Goal: Register for event/course

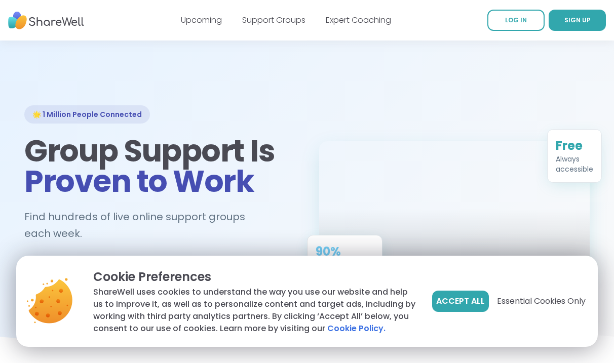
click at [568, 30] on link "SIGN UP" at bounding box center [577, 20] width 57 height 21
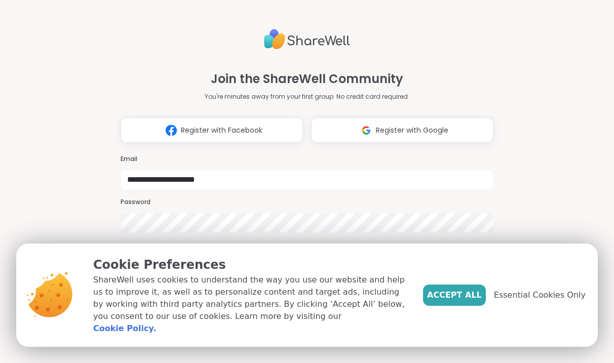
click at [185, 170] on input "**********" at bounding box center [307, 180] width 373 height 20
type input "**********"
click at [522, 298] on span "Essential Cookies Only" at bounding box center [540, 295] width 92 height 12
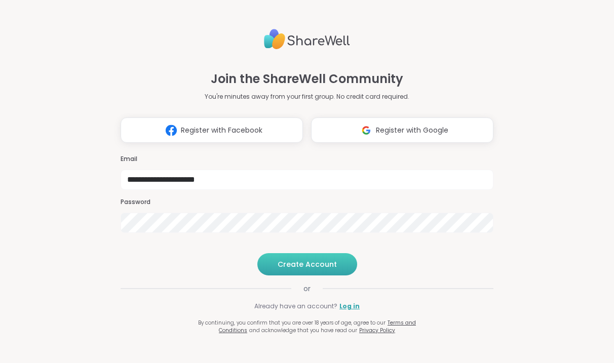
click at [296, 270] on span "Create Account" at bounding box center [307, 264] width 59 height 10
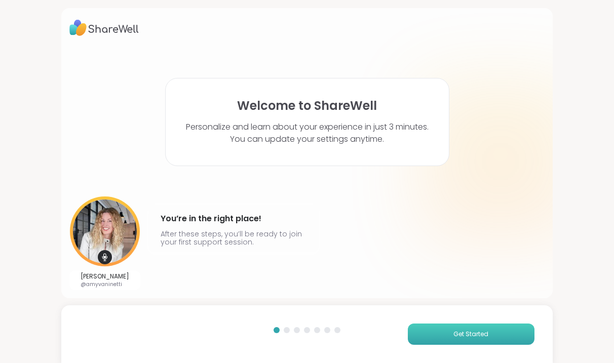
click at [449, 343] on button "Get Started" at bounding box center [471, 334] width 127 height 21
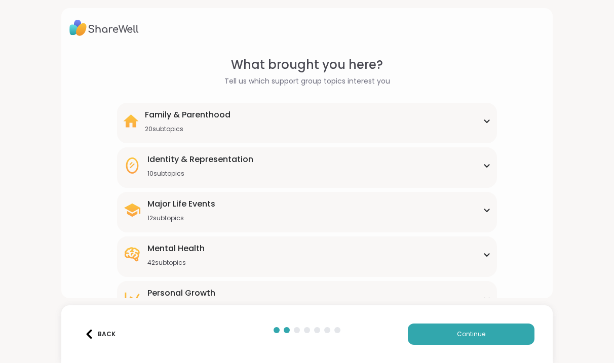
click at [265, 118] on div "Family & Parenthood 20 subtopics" at bounding box center [307, 121] width 368 height 24
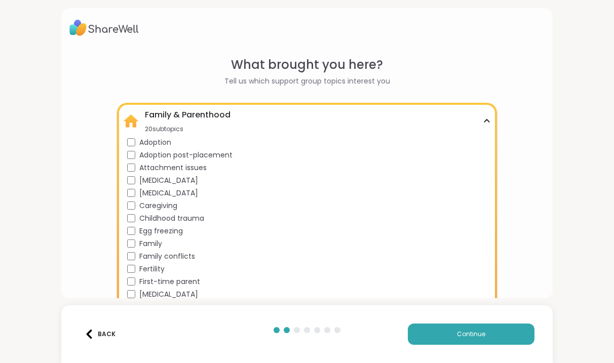
click at [220, 156] on span "Adoption post-placement" at bounding box center [185, 155] width 93 height 11
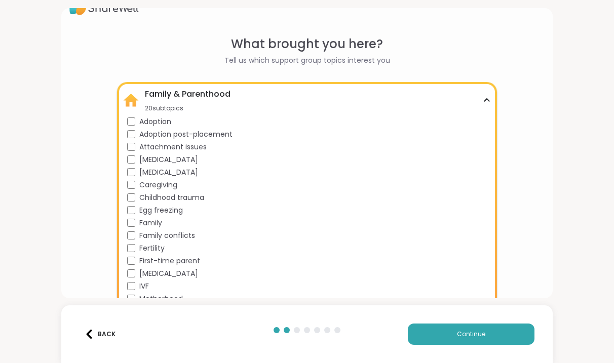
scroll to position [23, 0]
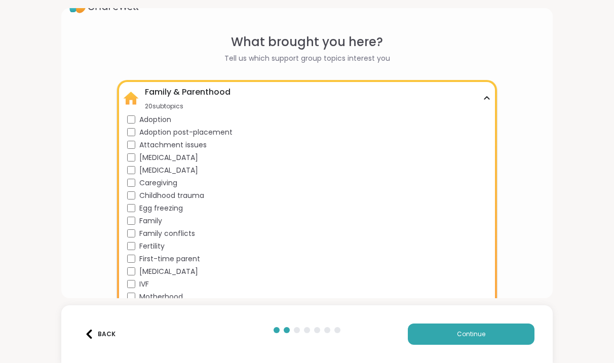
click at [165, 184] on span "Caregiving" at bounding box center [158, 183] width 38 height 11
click at [189, 197] on span "Childhood trauma" at bounding box center [171, 195] width 65 height 11
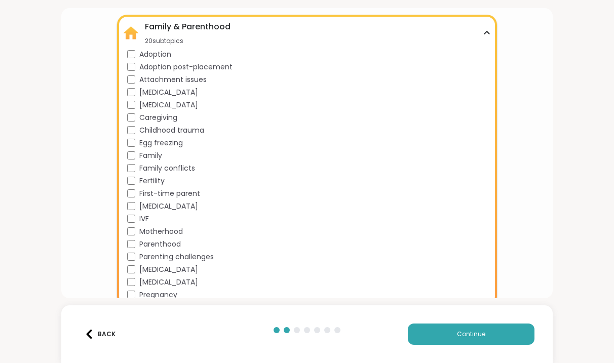
scroll to position [94, 0]
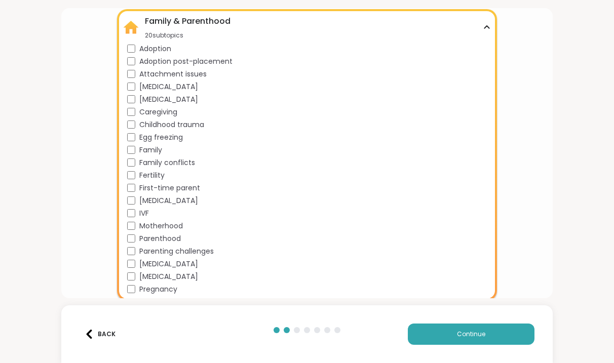
click at [171, 159] on span "Family conflicts" at bounding box center [167, 163] width 56 height 11
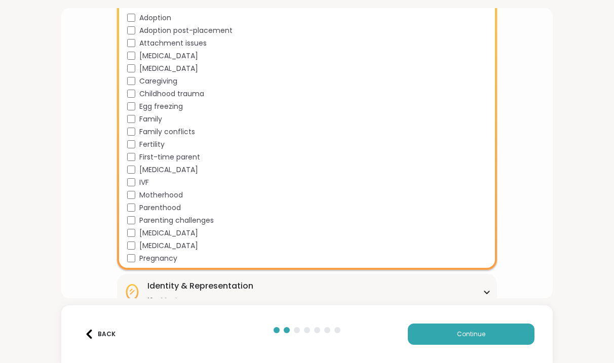
scroll to position [126, 0]
click at [183, 222] on span "Parenting challenges" at bounding box center [176, 219] width 74 height 11
click at [185, 235] on span "[MEDICAL_DATA]" at bounding box center [168, 232] width 59 height 11
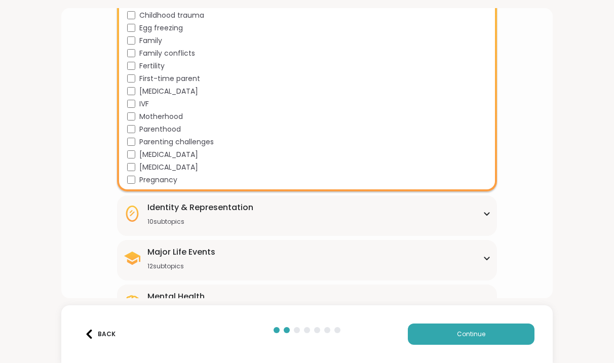
scroll to position [204, 0]
click at [243, 220] on div "10 subtopics" at bounding box center [200, 221] width 106 height 8
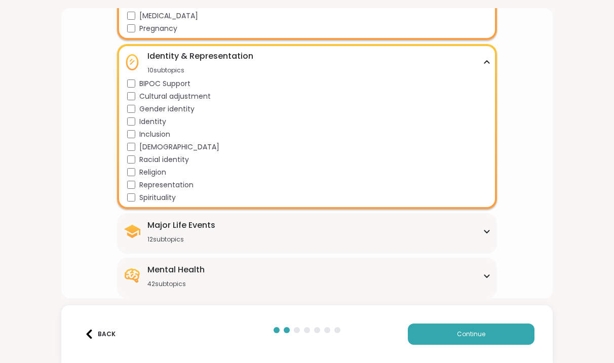
scroll to position [357, 0]
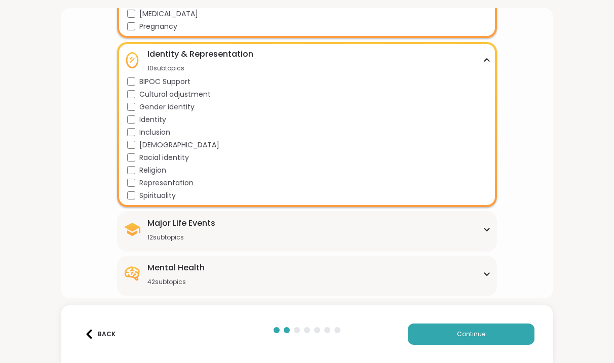
click at [231, 222] on div "Major Life Events 12 subtopics" at bounding box center [307, 229] width 368 height 24
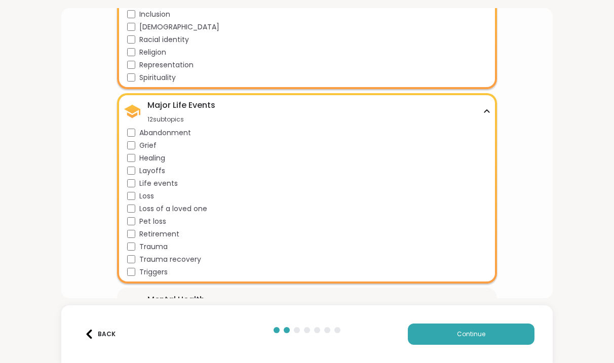
scroll to position [481, 0]
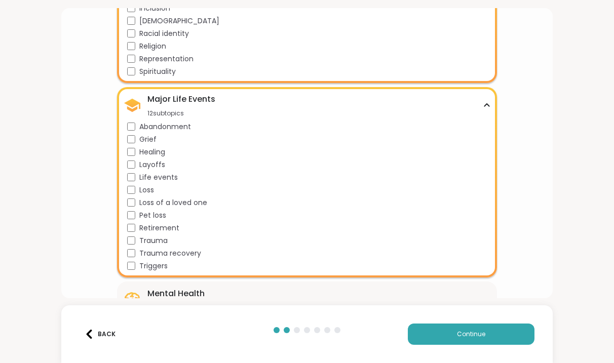
click at [158, 127] on span "Abandonment" at bounding box center [165, 127] width 52 height 11
click at [153, 131] on span "Abandonment" at bounding box center [165, 127] width 52 height 11
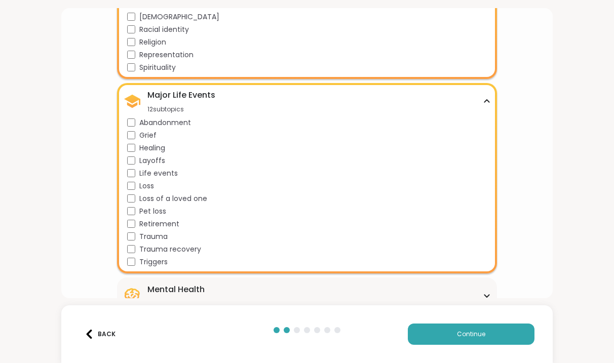
scroll to position [552, 0]
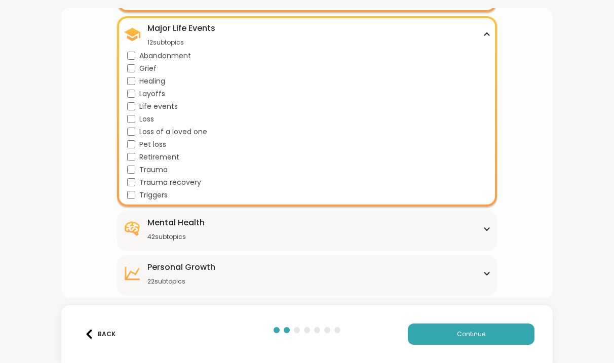
click at [202, 233] on div "Mental Health 42 subtopics" at bounding box center [175, 229] width 57 height 24
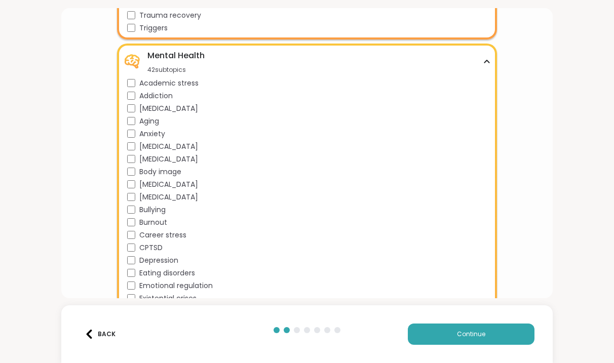
scroll to position [723, 0]
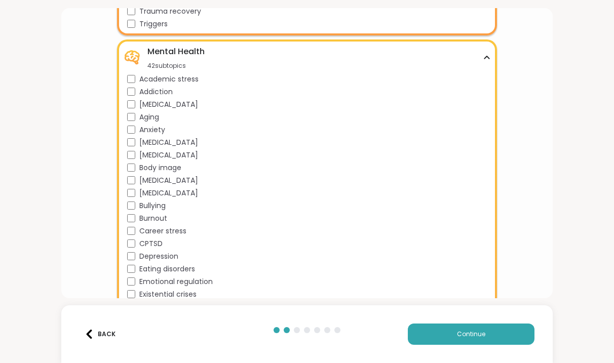
click at [151, 92] on span "Addiction" at bounding box center [155, 92] width 33 height 11
click at [163, 143] on span "[MEDICAL_DATA]" at bounding box center [168, 142] width 59 height 11
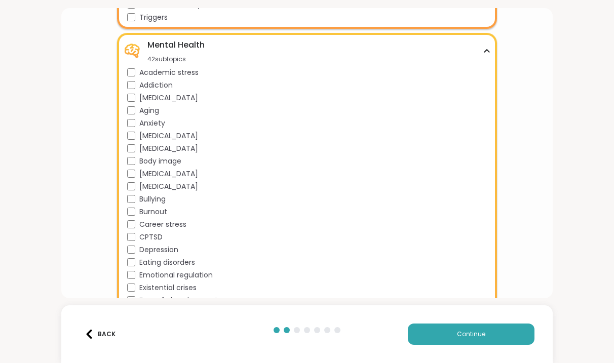
scroll to position [741, 0]
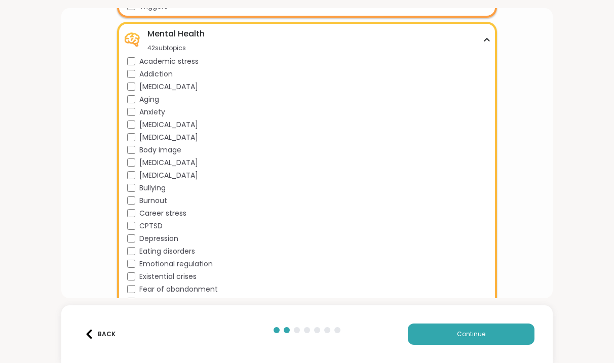
click at [183, 163] on span "[MEDICAL_DATA]" at bounding box center [168, 163] width 59 height 11
click at [177, 139] on span "[MEDICAL_DATA]" at bounding box center [168, 137] width 59 height 11
click at [169, 151] on span "Body image" at bounding box center [160, 150] width 42 height 11
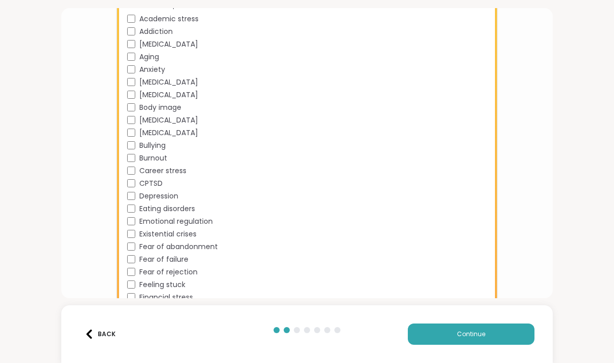
scroll to position [784, 0]
click at [166, 208] on span "Eating disorders" at bounding box center [167, 208] width 56 height 11
click at [169, 220] on span "Emotional regulation" at bounding box center [175, 221] width 73 height 11
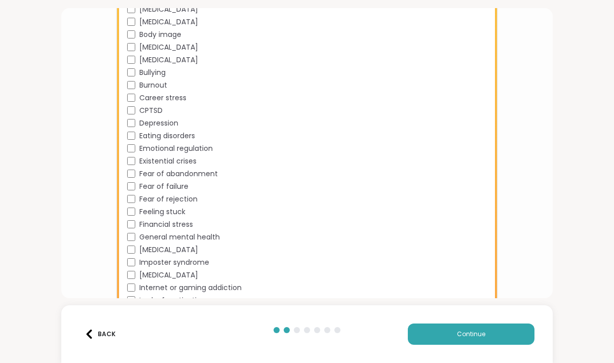
scroll to position [862, 0]
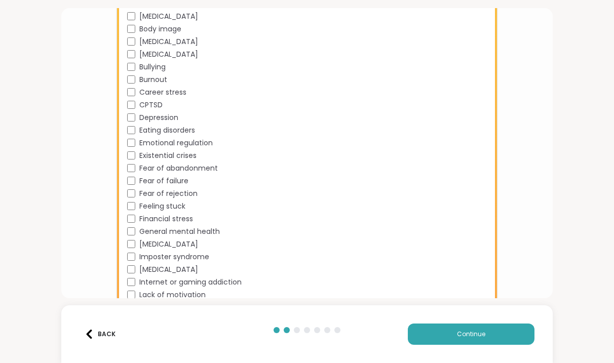
click at [178, 169] on span "Fear of abandonment" at bounding box center [178, 168] width 79 height 11
click at [173, 182] on span "Fear of failure" at bounding box center [163, 181] width 49 height 11
click at [173, 192] on span "Fear of rejection" at bounding box center [168, 193] width 58 height 11
click at [173, 205] on span "Feeling stuck" at bounding box center [162, 206] width 46 height 11
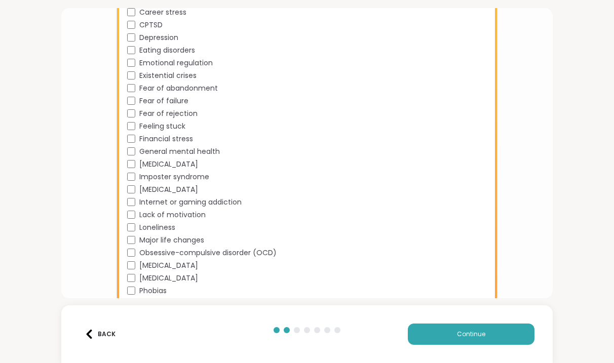
scroll to position [943, 0]
click at [188, 152] on span "General mental health" at bounding box center [179, 150] width 81 height 11
click at [175, 170] on div "Academic stress Addiction [MEDICAL_DATA] Aging Anxiety [MEDICAL_DATA] [MEDICAL_…" at bounding box center [309, 107] width 364 height 507
click at [174, 167] on span "[MEDICAL_DATA]" at bounding box center [168, 163] width 59 height 11
click at [174, 189] on span "[MEDICAL_DATA]" at bounding box center [168, 188] width 59 height 11
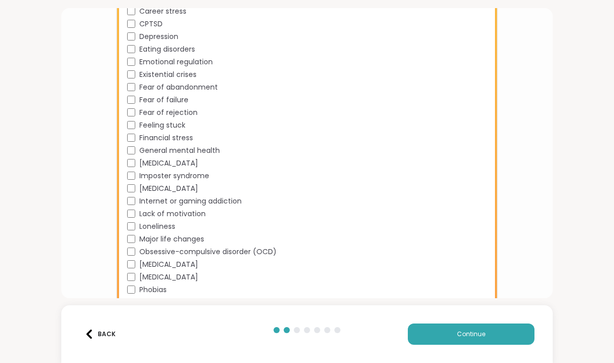
click at [175, 202] on span "Internet or gaming addiction" at bounding box center [190, 201] width 102 height 11
click at [174, 214] on span "Lack of motivation" at bounding box center [172, 214] width 66 height 11
click at [162, 228] on span "Loneliness" at bounding box center [157, 226] width 36 height 11
click at [163, 241] on span "Major life changes" at bounding box center [171, 239] width 65 height 11
click at [163, 253] on span "Obsessive-compulsive disorder (OCD)" at bounding box center [207, 252] width 137 height 11
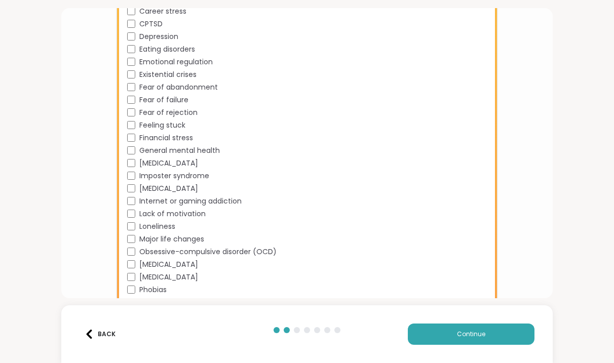
click at [161, 266] on span "[MEDICAL_DATA]" at bounding box center [168, 264] width 59 height 11
click at [161, 279] on span "[MEDICAL_DATA]" at bounding box center [168, 277] width 59 height 11
click at [161, 288] on span "Phobias" at bounding box center [152, 290] width 27 height 11
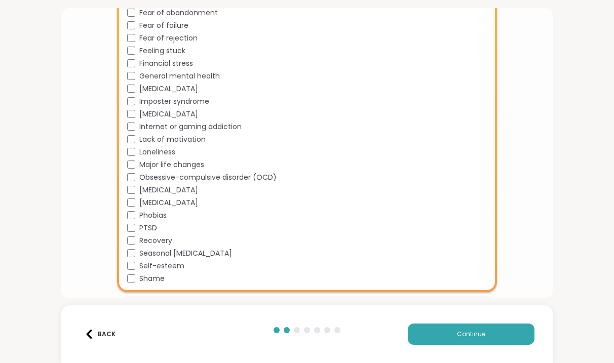
scroll to position [1019, 0]
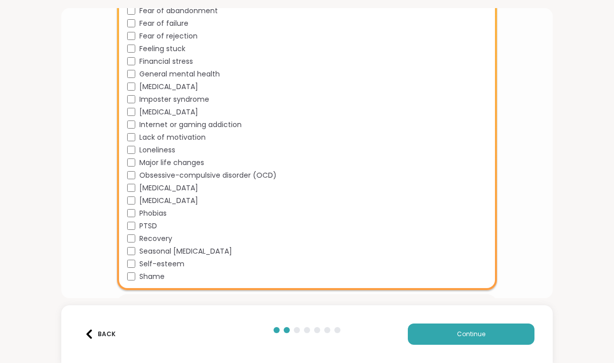
click at [173, 264] on span "Self-esteem" at bounding box center [161, 264] width 45 height 11
click at [159, 272] on span "Shame" at bounding box center [151, 277] width 25 height 11
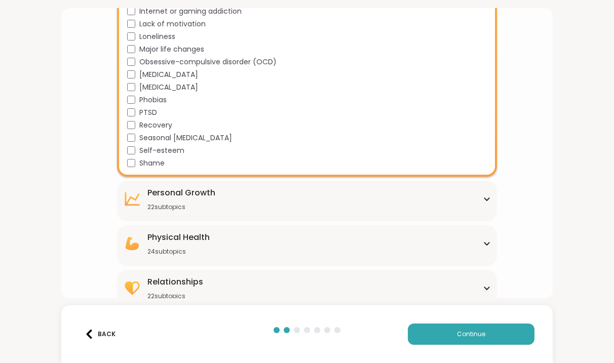
scroll to position [1145, 0]
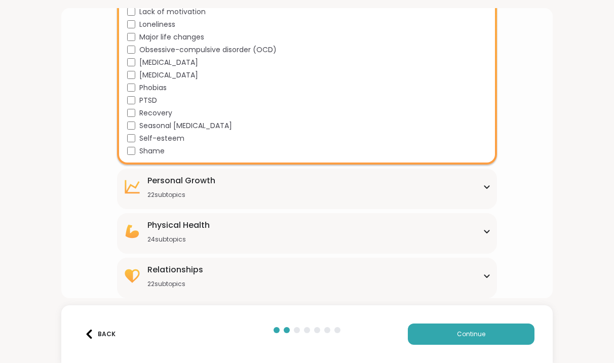
click at [203, 194] on div "22 subtopics" at bounding box center [181, 195] width 68 height 8
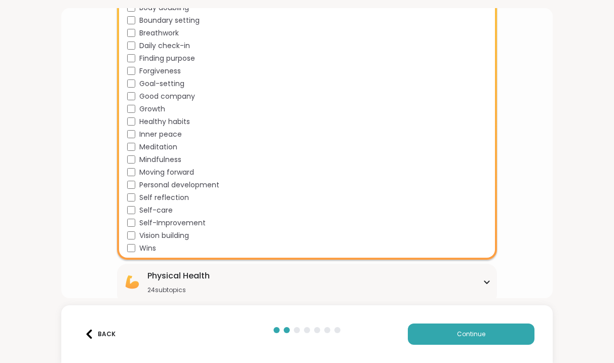
scroll to position [1374, 0]
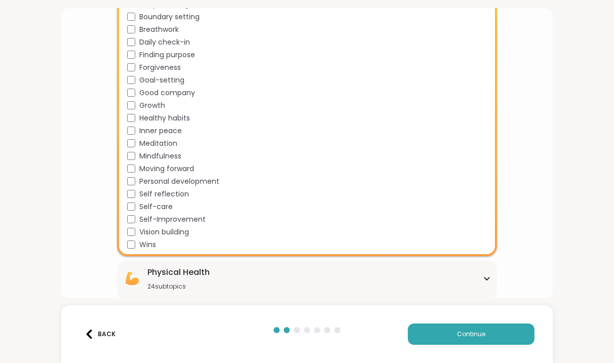
click at [186, 274] on div "Physical Health" at bounding box center [178, 272] width 62 height 12
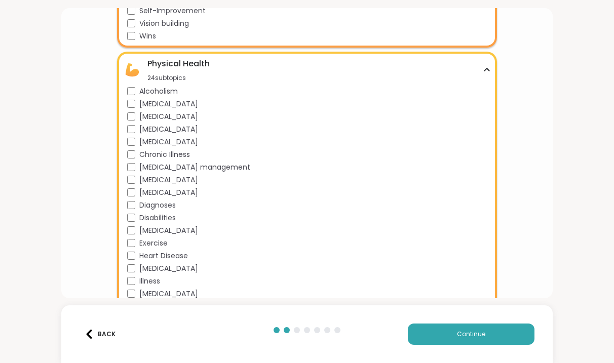
scroll to position [1584, 0]
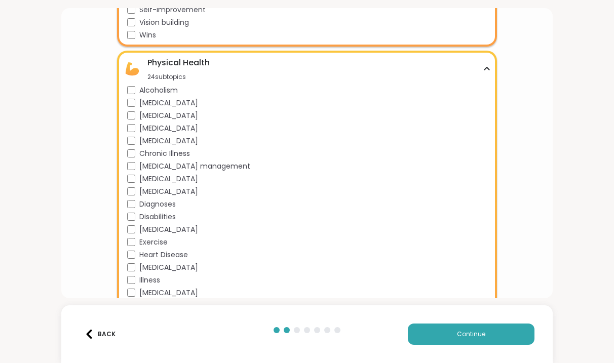
click at [163, 89] on span "Alcoholism" at bounding box center [158, 90] width 39 height 11
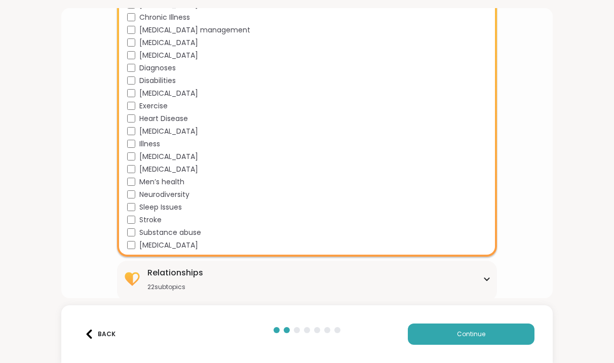
scroll to position [1724, 0]
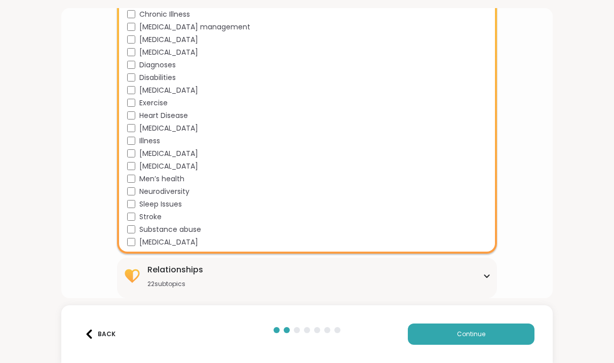
click at [205, 267] on div "Relationships 22 subtopics" at bounding box center [307, 276] width 368 height 24
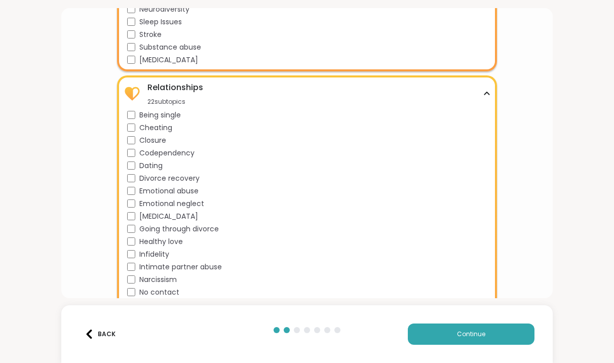
scroll to position [1946, 0]
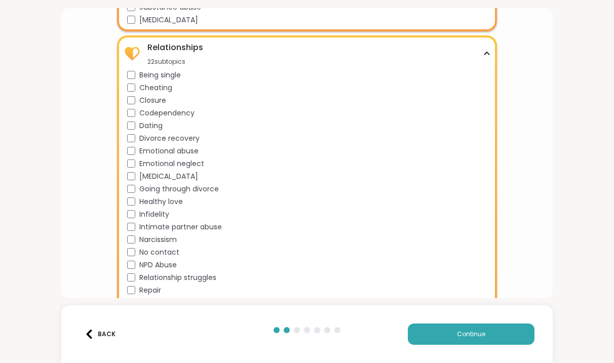
click at [172, 71] on span "Being single" at bounding box center [160, 75] width 42 height 11
click at [168, 85] on span "Cheating" at bounding box center [155, 88] width 33 height 11
click at [165, 113] on span "Codependency" at bounding box center [166, 113] width 55 height 11
click at [159, 126] on span "Dating" at bounding box center [150, 126] width 23 height 11
click at [160, 175] on span "[MEDICAL_DATA]" at bounding box center [168, 176] width 59 height 11
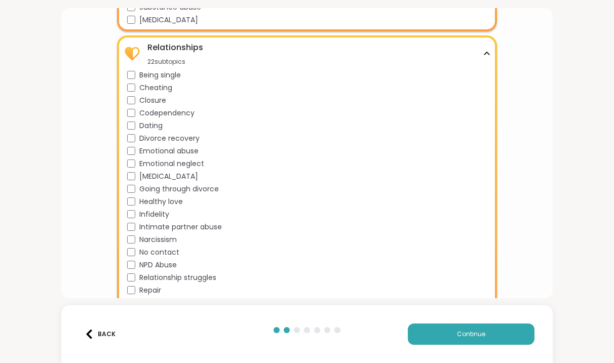
click at [157, 201] on span "Healthy love" at bounding box center [161, 202] width 44 height 11
click at [159, 227] on span "Intimate partner abuse" at bounding box center [180, 227] width 83 height 11
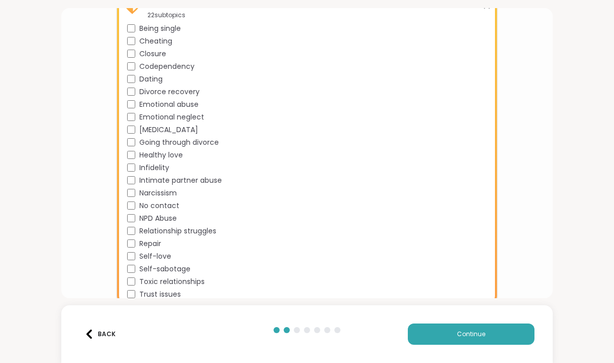
scroll to position [2000, 0]
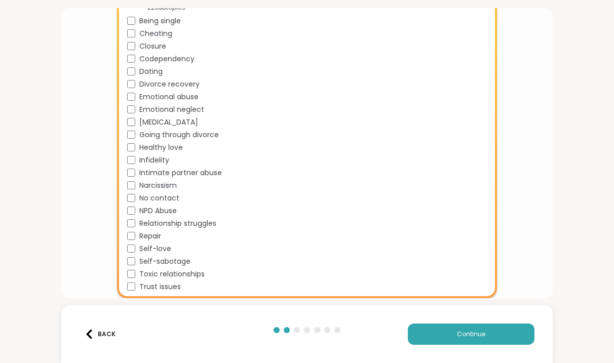
click at [154, 261] on span "Self-sabotage" at bounding box center [164, 261] width 51 height 11
click at [154, 274] on span "Toxic relationships" at bounding box center [171, 274] width 65 height 11
click at [156, 287] on span "Trust issues" at bounding box center [160, 287] width 42 height 11
click at [198, 227] on span "Relationship struggles" at bounding box center [177, 223] width 77 height 11
click at [167, 197] on span "No contact" at bounding box center [159, 198] width 40 height 11
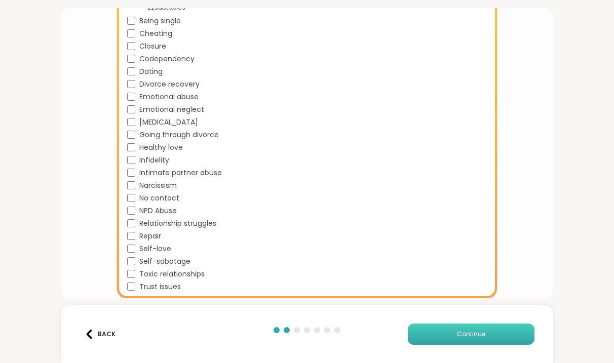
click at [438, 329] on button "Continue" at bounding box center [471, 334] width 127 height 21
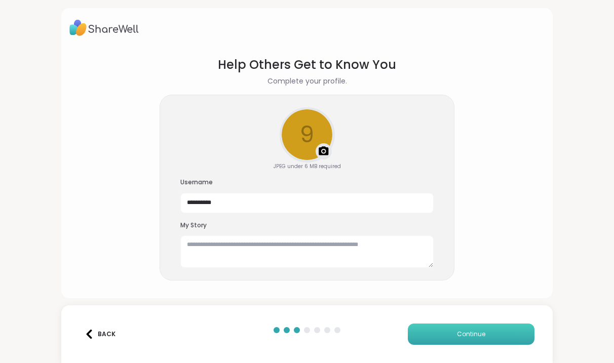
scroll to position [0, 0]
click at [433, 330] on button "Continue" at bounding box center [471, 334] width 127 height 21
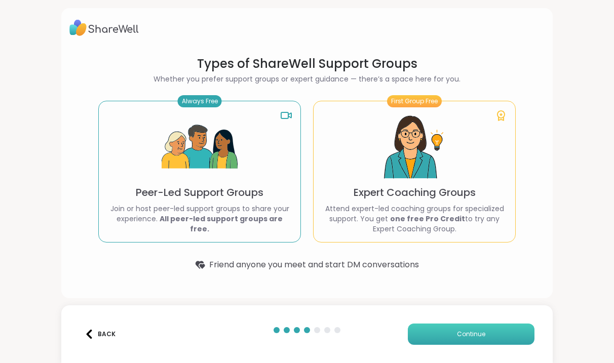
click at [447, 337] on button "Continue" at bounding box center [471, 334] width 127 height 21
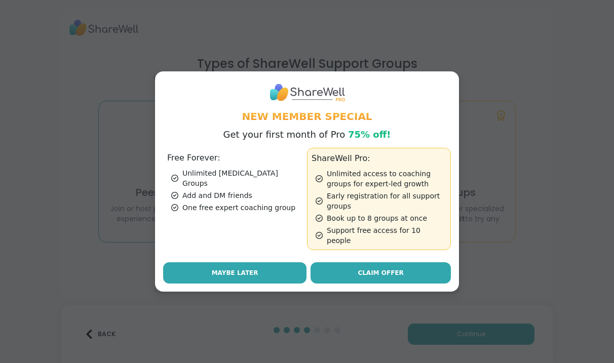
click at [264, 263] on button "Maybe Later" at bounding box center [234, 272] width 143 height 21
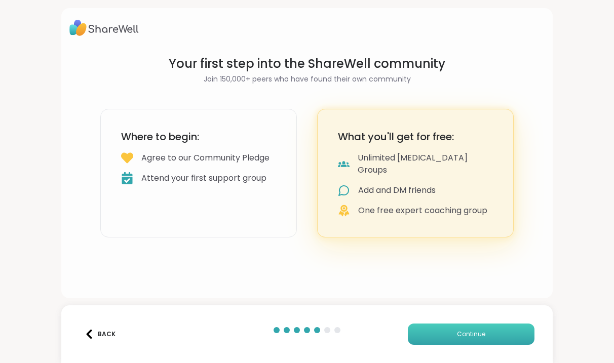
click at [454, 336] on button "Continue" at bounding box center [471, 334] width 127 height 21
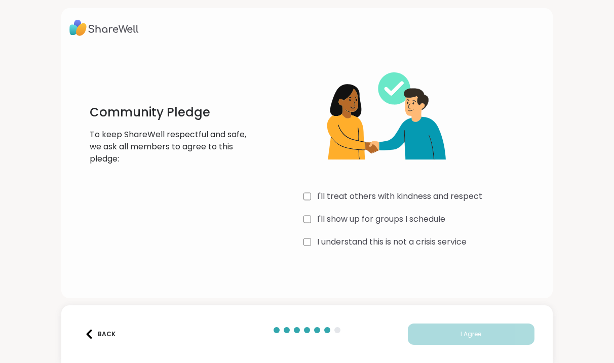
click at [394, 202] on label "I'll treat others with kindness and respect" at bounding box center [399, 196] width 165 height 12
click at [392, 219] on label "I'll show up for groups I schedule" at bounding box center [381, 219] width 128 height 12
click at [392, 232] on div "I'll treat others with kindness and respect I'll show up for groups I schedule …" at bounding box center [423, 153] width 241 height 195
click at [392, 237] on label "I understand this is not a crisis service" at bounding box center [391, 242] width 149 height 12
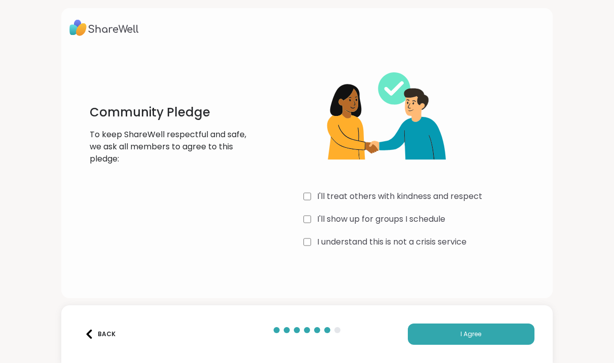
click at [445, 322] on div "Back I Agree" at bounding box center [306, 334] width 491 height 58
click at [447, 334] on button "I Agree" at bounding box center [471, 334] width 127 height 21
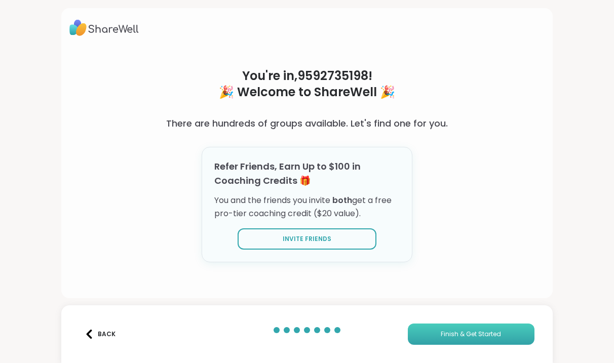
click at [474, 332] on span "Finish & Get Started" at bounding box center [471, 334] width 60 height 9
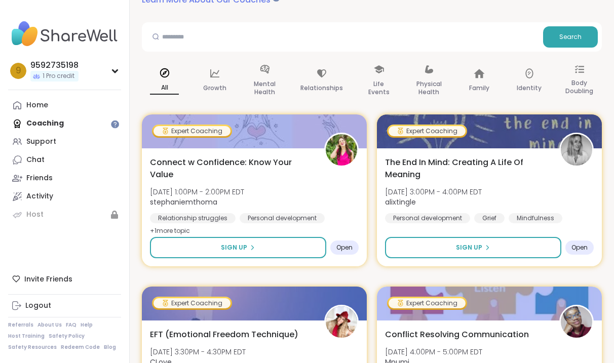
scroll to position [102, 0]
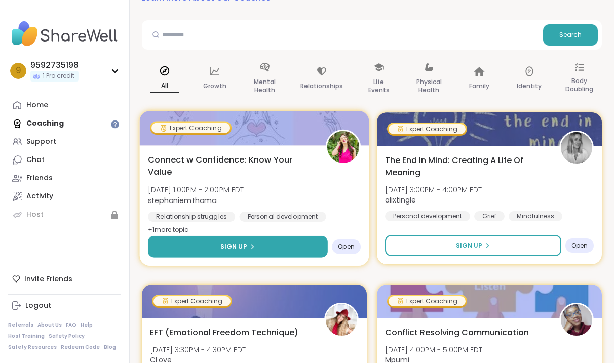
click at [290, 251] on button "Sign Up" at bounding box center [238, 247] width 180 height 22
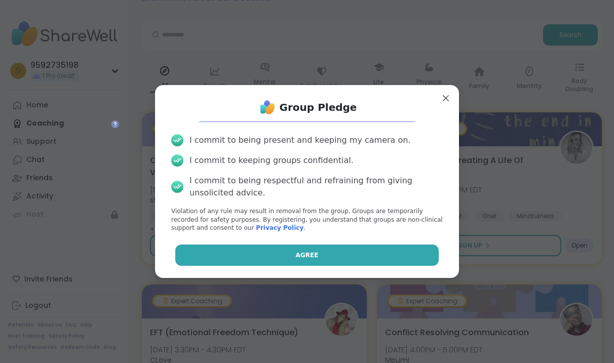
click at [292, 255] on button "Agree" at bounding box center [307, 255] width 264 height 21
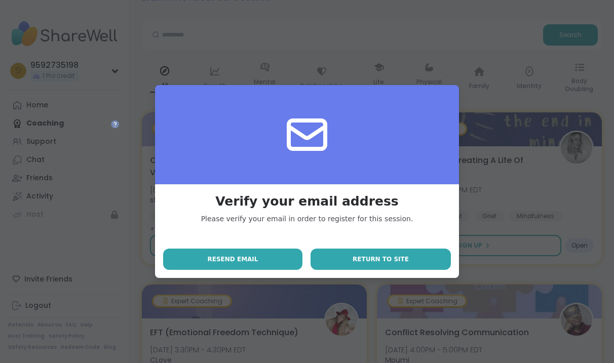
click at [351, 264] on button "Return to site" at bounding box center [381, 259] width 140 height 21
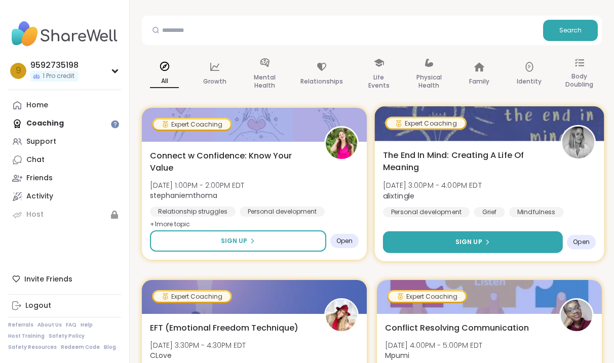
scroll to position [108, 0]
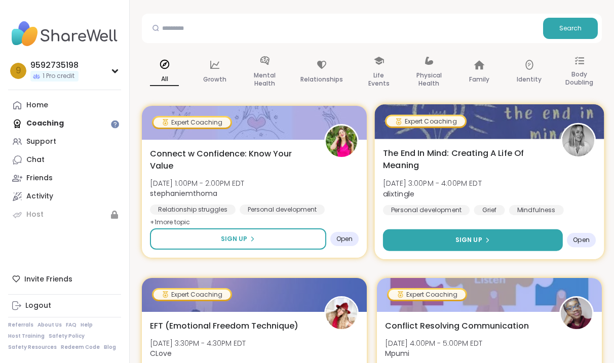
click at [426, 243] on button "Sign Up" at bounding box center [473, 241] width 180 height 22
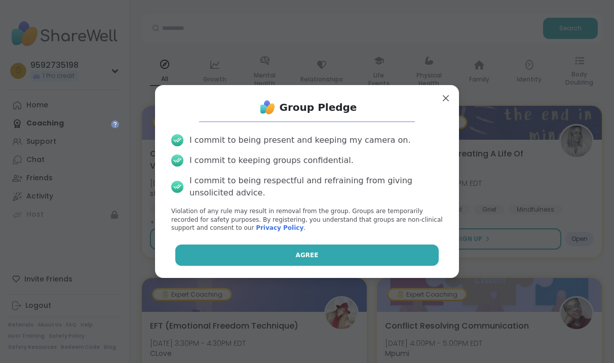
click at [401, 253] on button "Agree" at bounding box center [307, 255] width 264 height 21
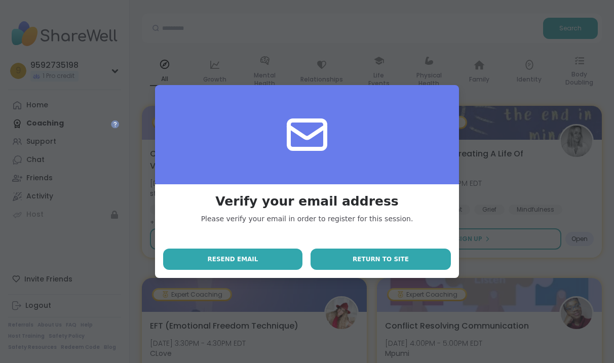
click at [399, 256] on span "Return to site" at bounding box center [381, 259] width 56 height 9
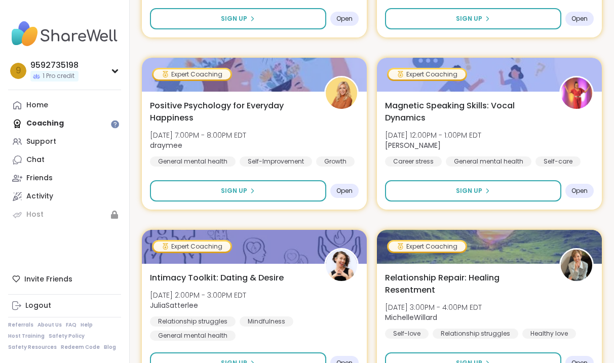
scroll to position [515, 0]
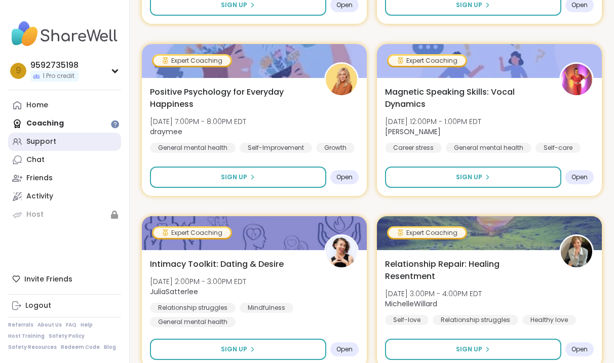
click at [46, 138] on div "Support" at bounding box center [41, 142] width 30 height 10
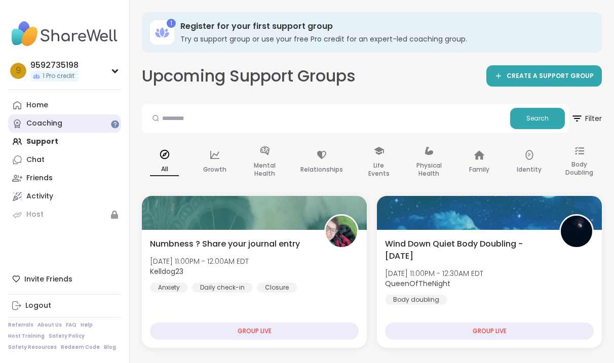
click at [60, 120] on div "Coaching" at bounding box center [44, 124] width 36 height 10
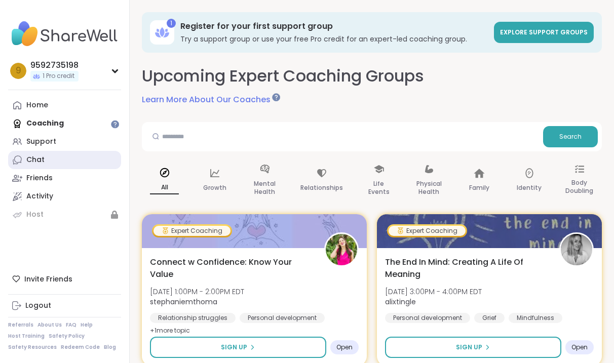
click at [66, 165] on link "Chat" at bounding box center [64, 160] width 113 height 18
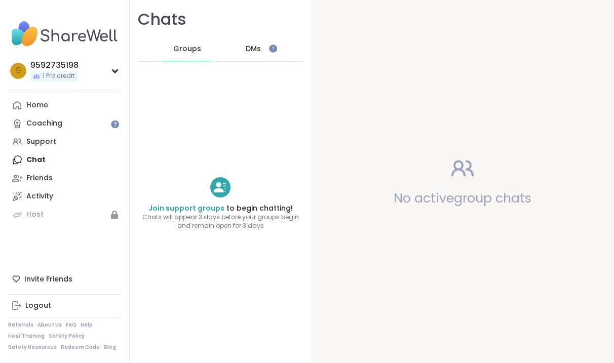
click at [253, 50] on span "DMs" at bounding box center [253, 49] width 15 height 10
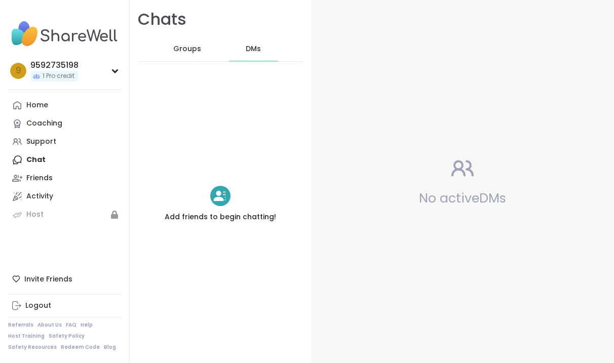
click at [197, 46] on span "Groups" at bounding box center [187, 49] width 28 height 10
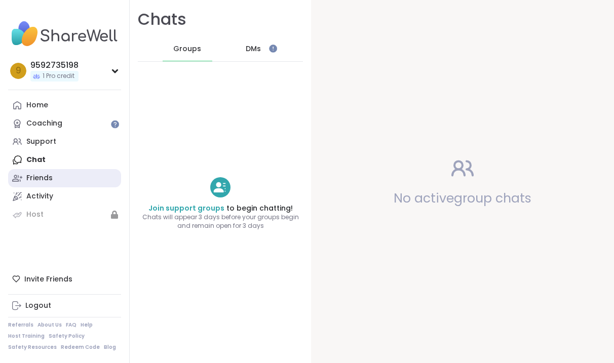
click at [61, 180] on link "Friends" at bounding box center [64, 178] width 113 height 18
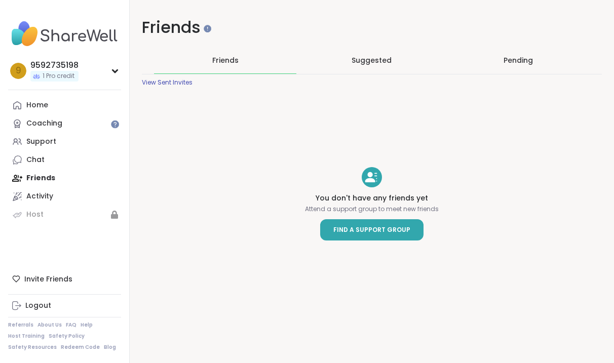
click at [341, 227] on span "Find a Support Group" at bounding box center [371, 230] width 77 height 10
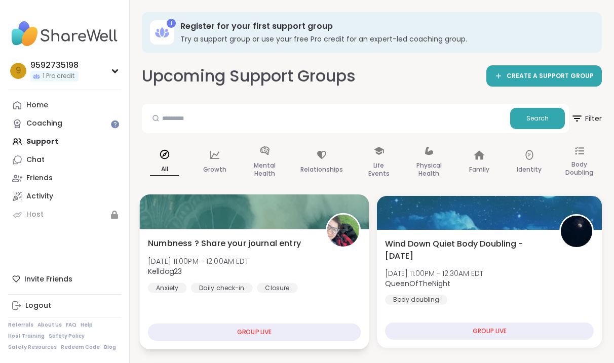
click at [286, 327] on div "GROUP LIVE" at bounding box center [254, 333] width 213 height 18
click at [285, 241] on span "Numbness ? Share your journal entry" at bounding box center [224, 243] width 153 height 12
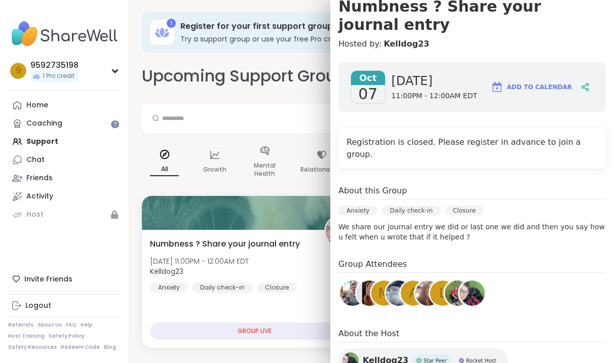
scroll to position [106, 0]
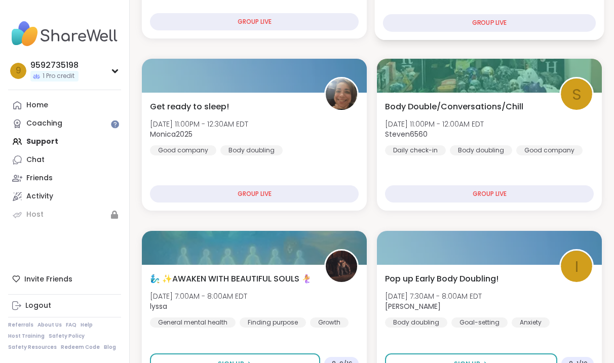
scroll to position [311, 0]
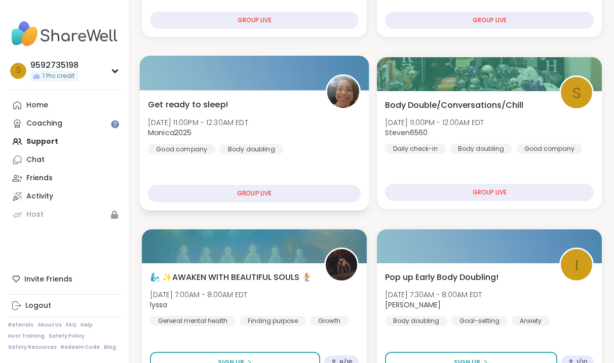
click at [307, 190] on div "GROUP LIVE" at bounding box center [254, 194] width 213 height 18
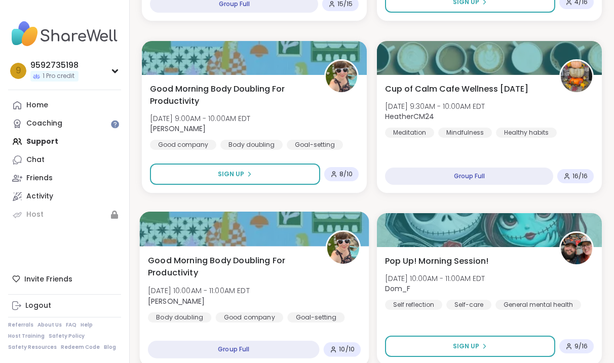
scroll to position [0, 0]
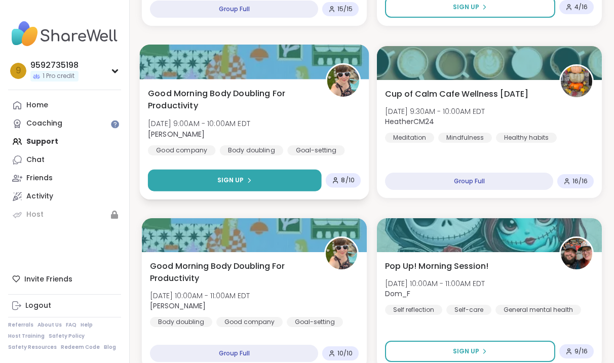
click at [290, 182] on button "Sign Up" at bounding box center [235, 181] width 174 height 22
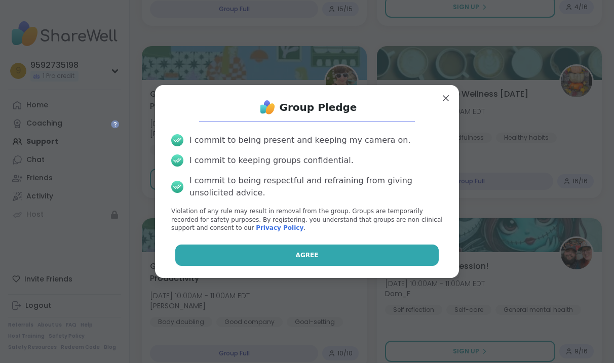
click at [291, 261] on button "Agree" at bounding box center [307, 255] width 264 height 21
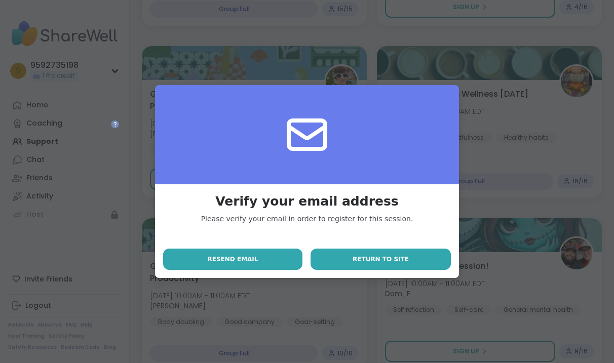
click at [395, 260] on span "Return to site" at bounding box center [381, 259] width 56 height 9
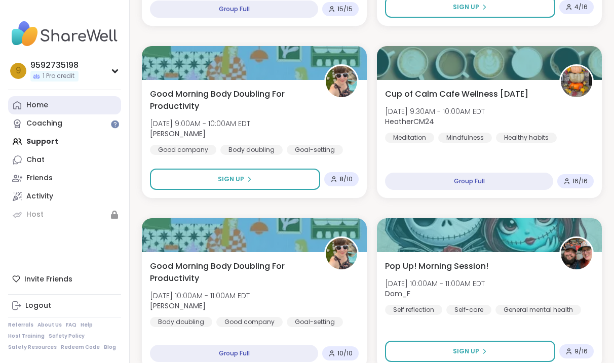
click at [102, 112] on link "Home" at bounding box center [64, 105] width 113 height 18
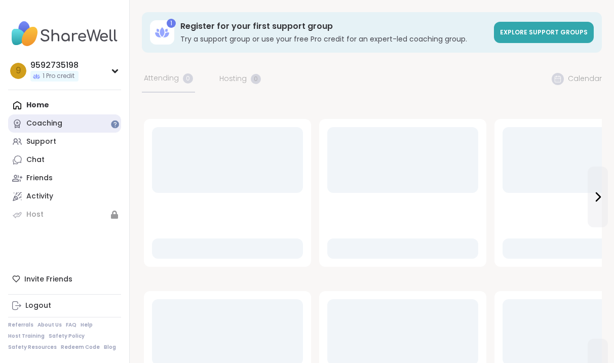
click at [100, 123] on link "Coaching" at bounding box center [64, 123] width 113 height 18
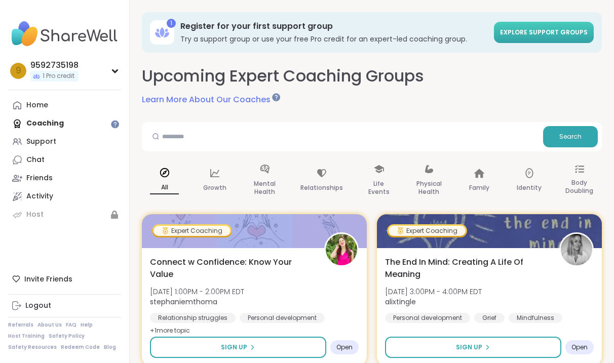
click at [543, 30] on span "Explore support groups" at bounding box center [544, 32] width 88 height 9
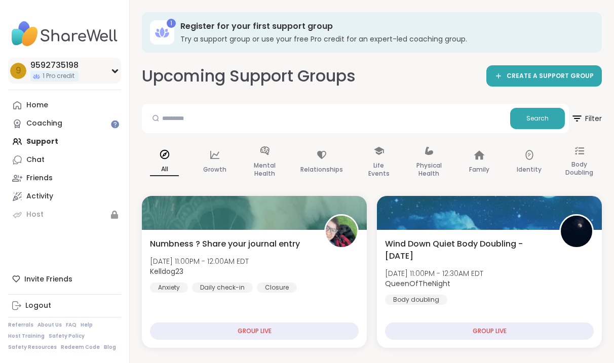
click at [100, 64] on div "9 9592735198 1 Pro credit" at bounding box center [64, 71] width 113 height 26
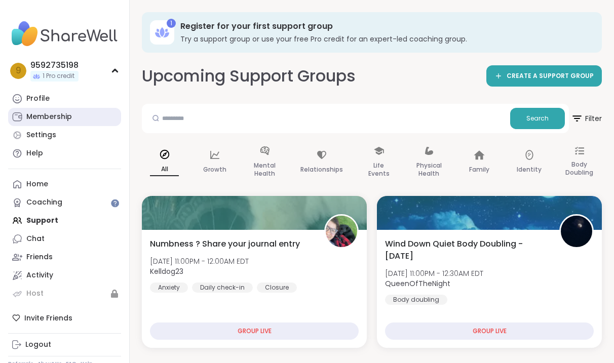
click at [63, 120] on div "Membership" at bounding box center [49, 117] width 46 height 10
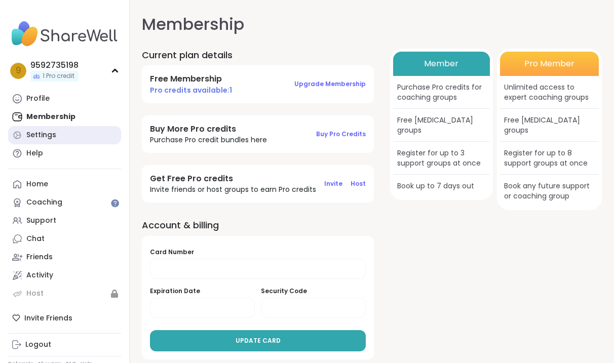
click at [56, 136] on link "Settings" at bounding box center [64, 135] width 113 height 18
select select "**"
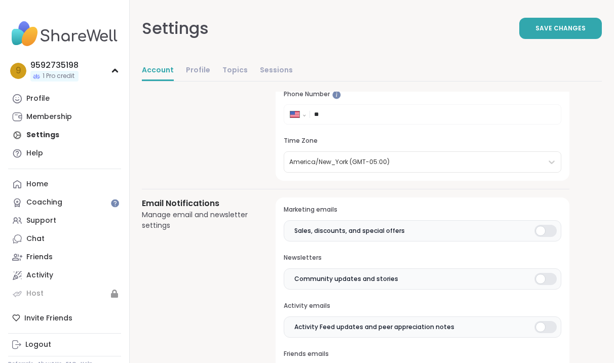
click at [340, 117] on input "**" at bounding box center [434, 114] width 241 height 10
paste input "**********"
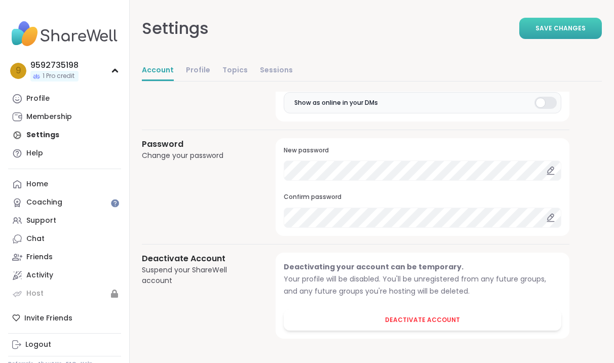
type input "**********"
click at [565, 32] on span "Save Changes" at bounding box center [561, 28] width 50 height 9
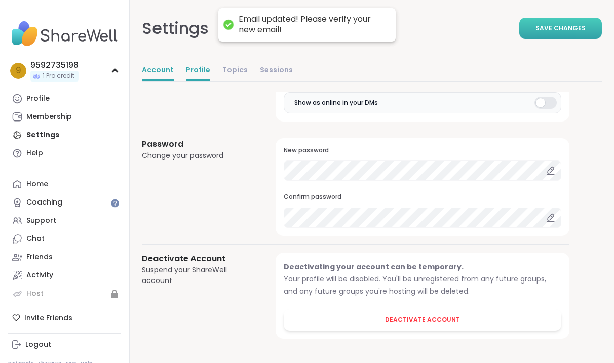
click at [193, 69] on link "Profile" at bounding box center [198, 71] width 24 height 20
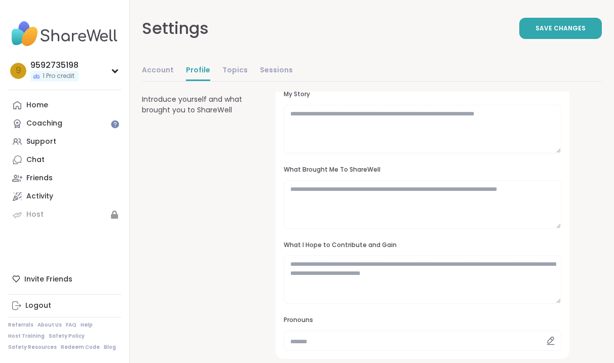
scroll to position [112, 0]
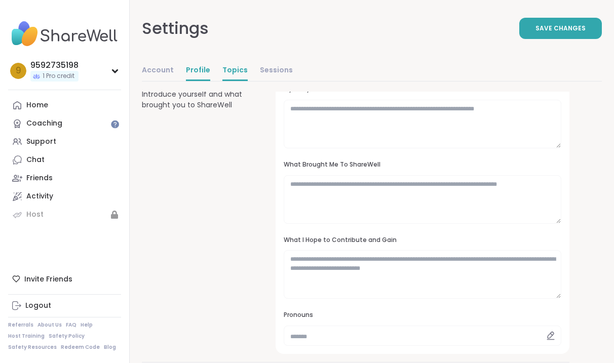
click at [230, 73] on link "Topics" at bounding box center [234, 71] width 25 height 20
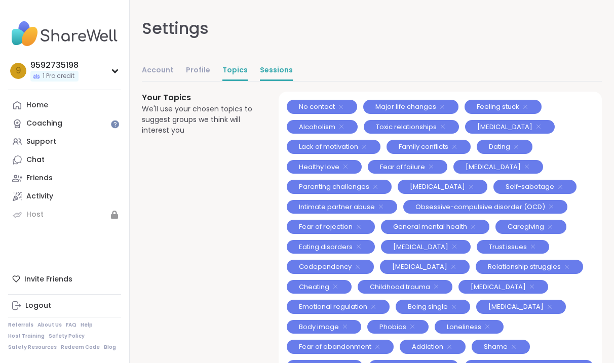
click at [272, 74] on link "Sessions" at bounding box center [276, 71] width 33 height 20
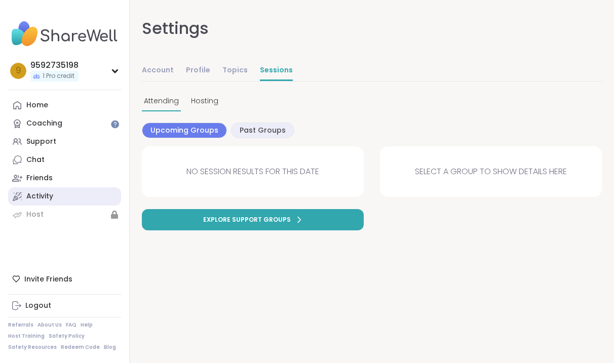
click at [49, 193] on div "Activity" at bounding box center [39, 197] width 27 height 10
